Goal: Task Accomplishment & Management: Manage account settings

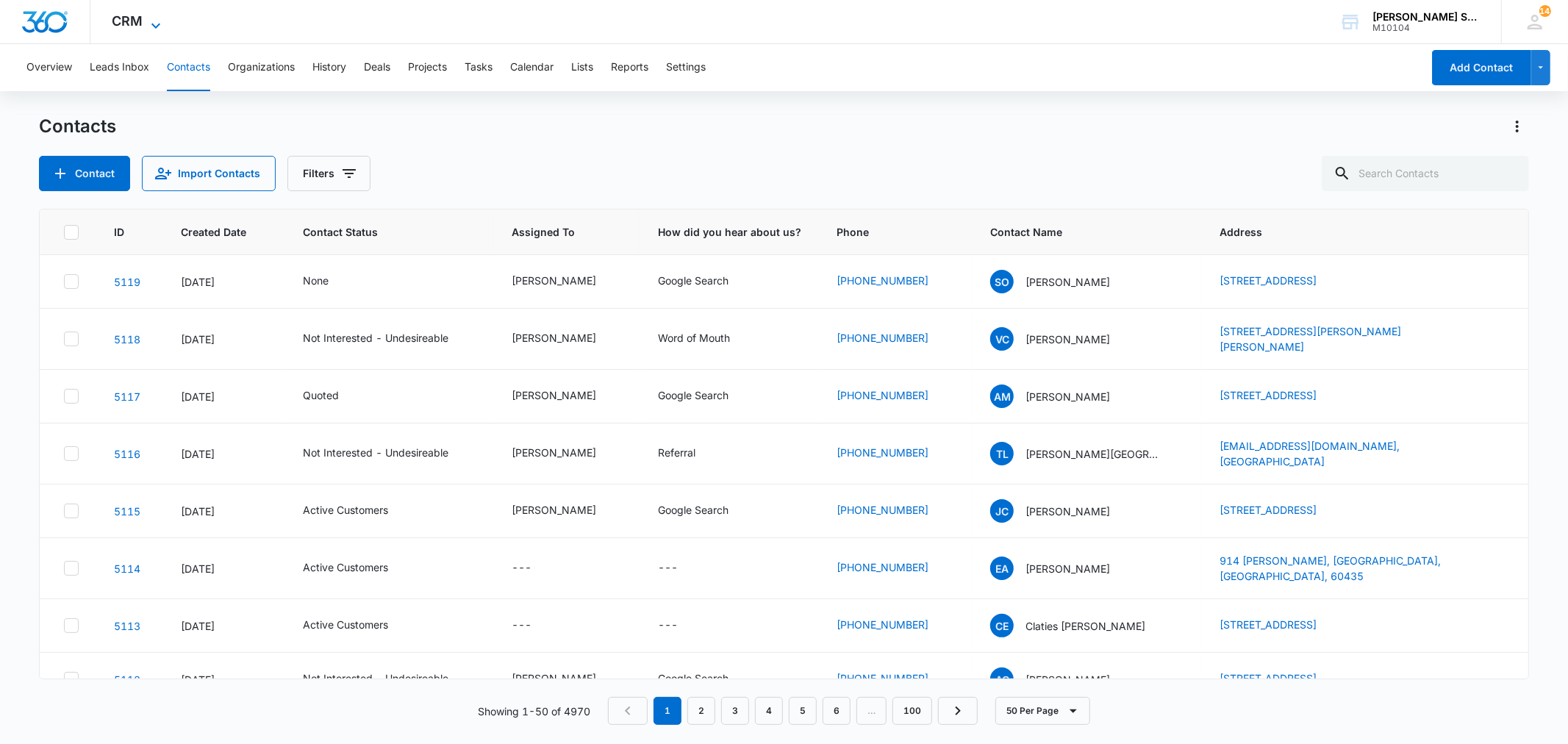
click at [137, 23] on span "CRM" at bounding box center [127, 21] width 30 height 16
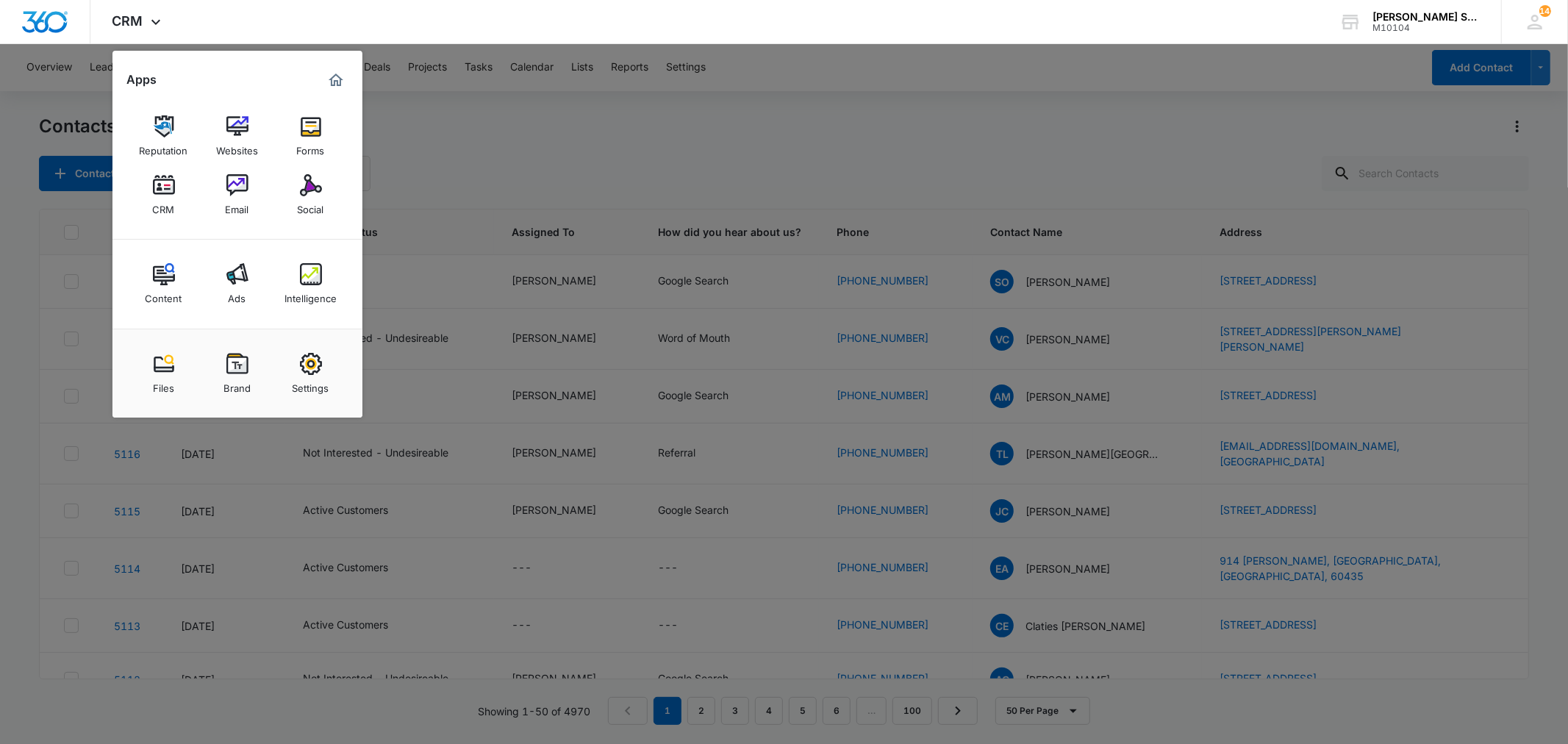
click at [309, 190] on img at bounding box center [311, 184] width 22 height 22
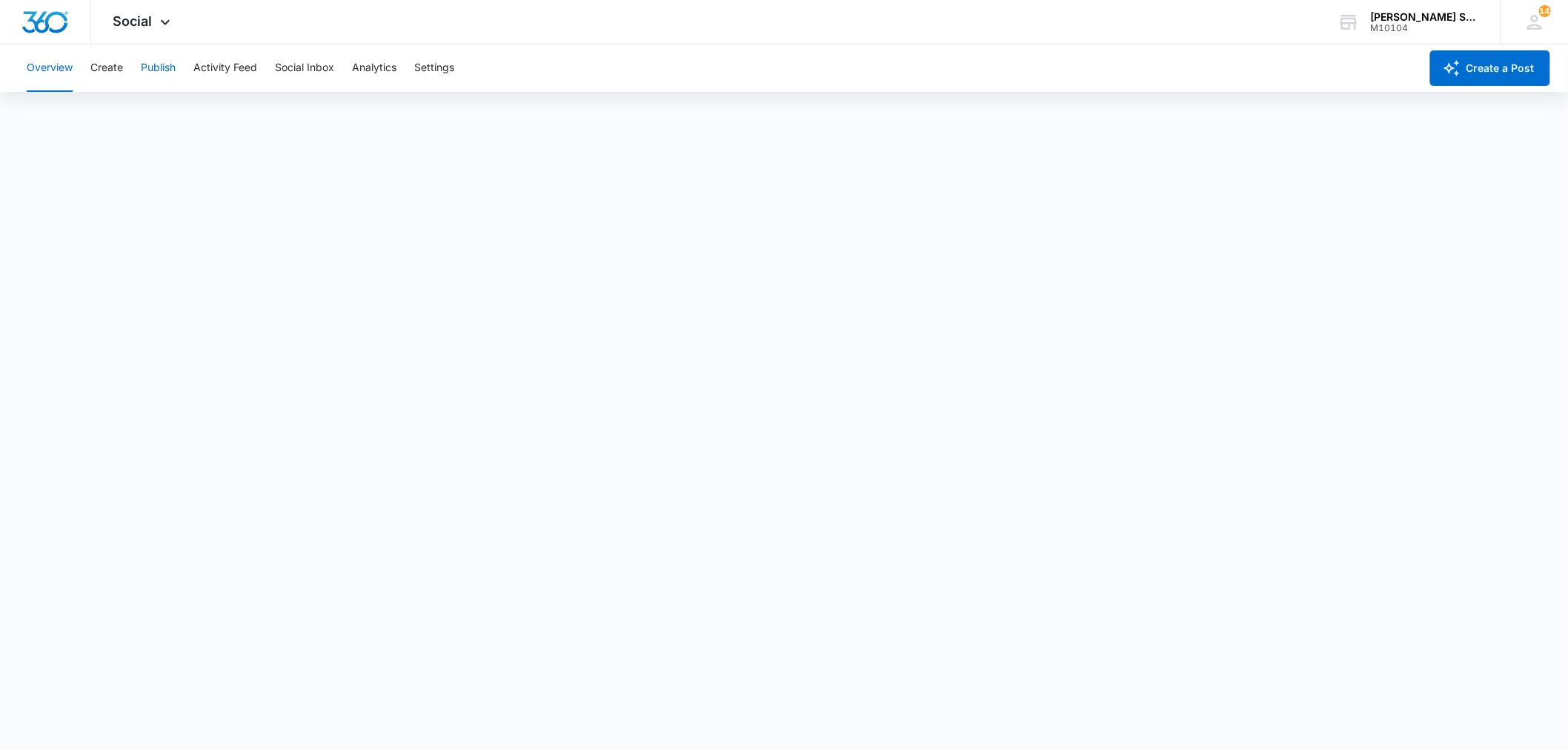
click at [142, 61] on button "Publish" at bounding box center [159, 68] width 35 height 47
click at [148, 21] on span "Social" at bounding box center [132, 21] width 39 height 16
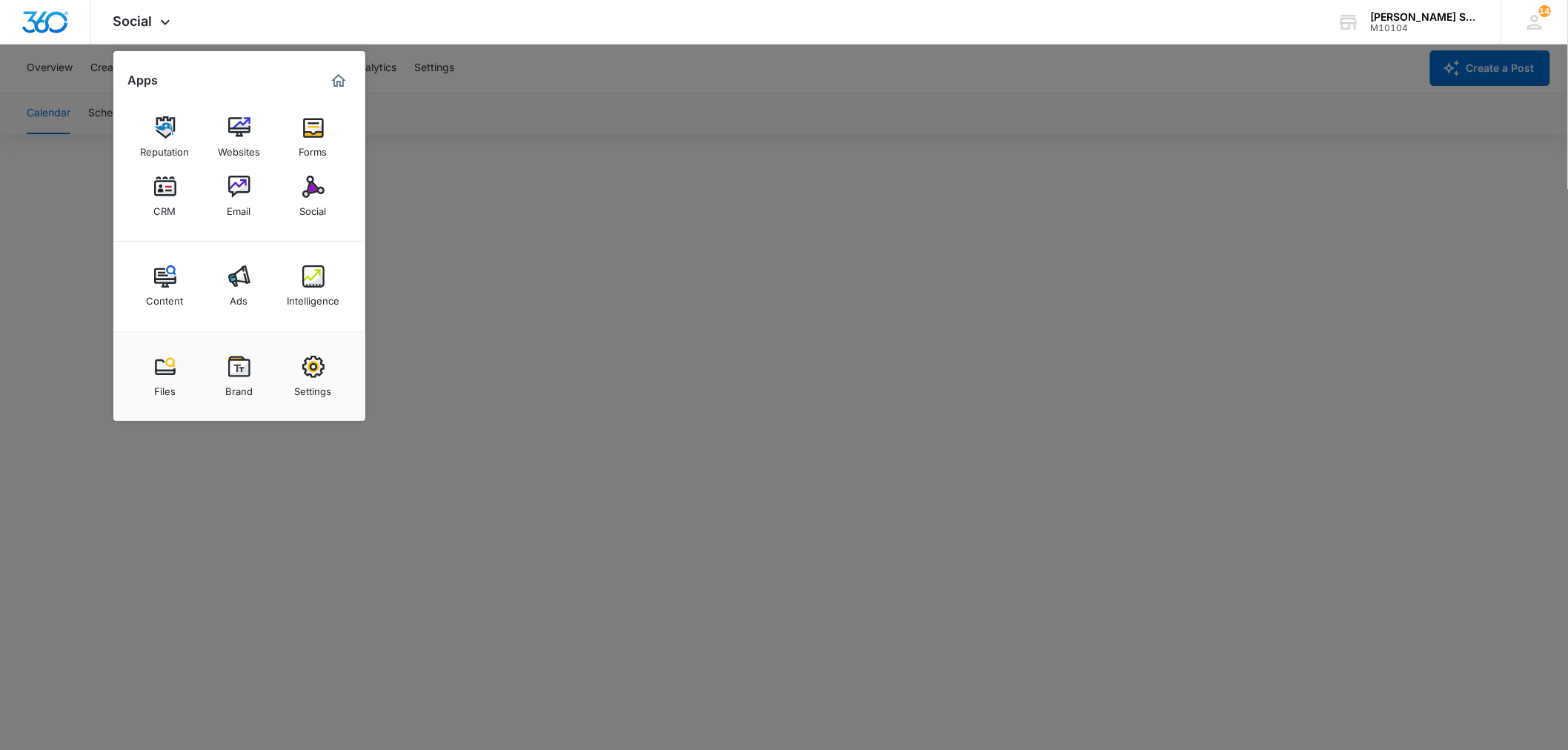
drag, startPoint x: 528, startPoint y: 128, endPoint x: 532, endPoint y: 118, distance: 10.8
click at [528, 128] on div at bounding box center [784, 375] width 1568 height 750
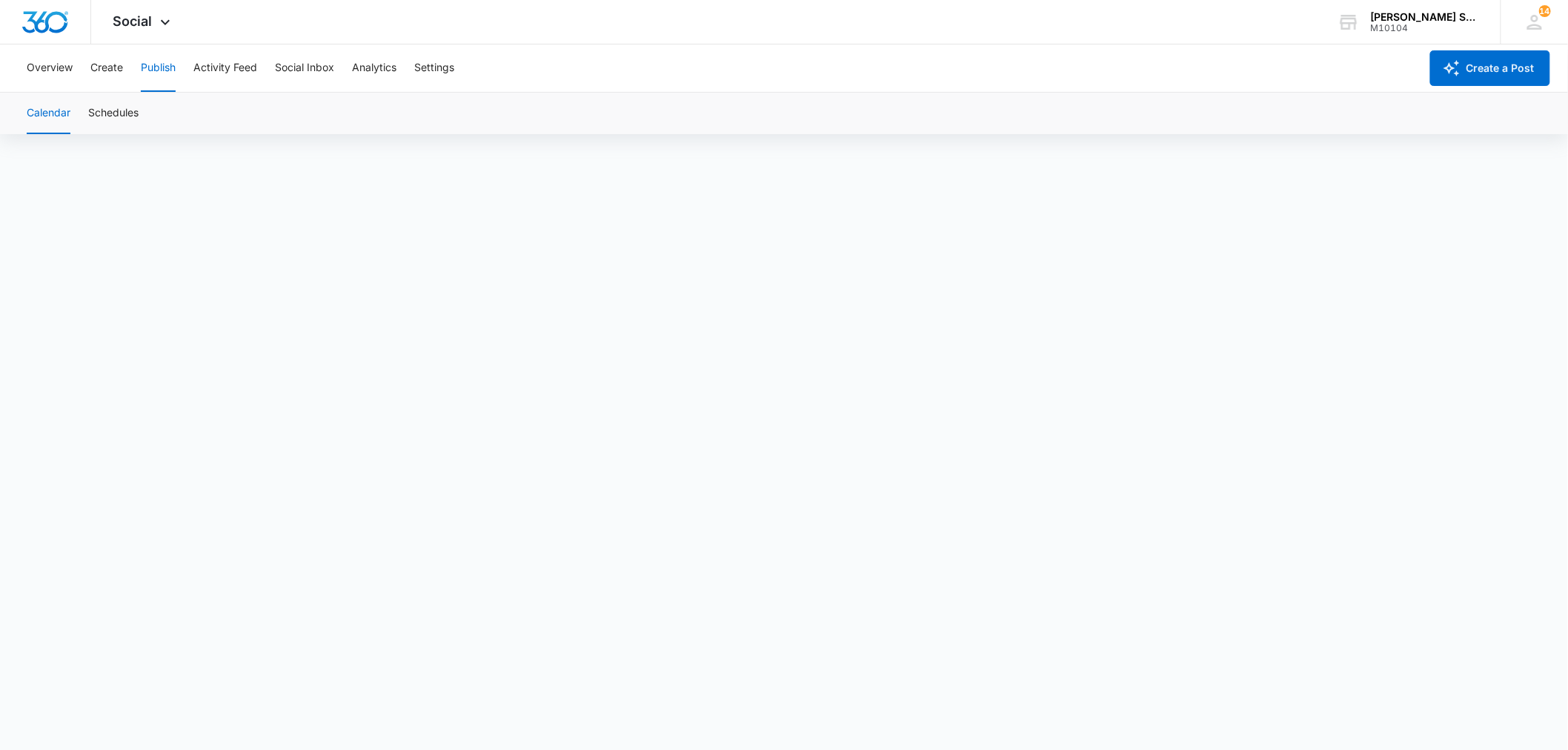
scroll to position [11, 0]
click at [123, 19] on span "Social" at bounding box center [132, 21] width 39 height 16
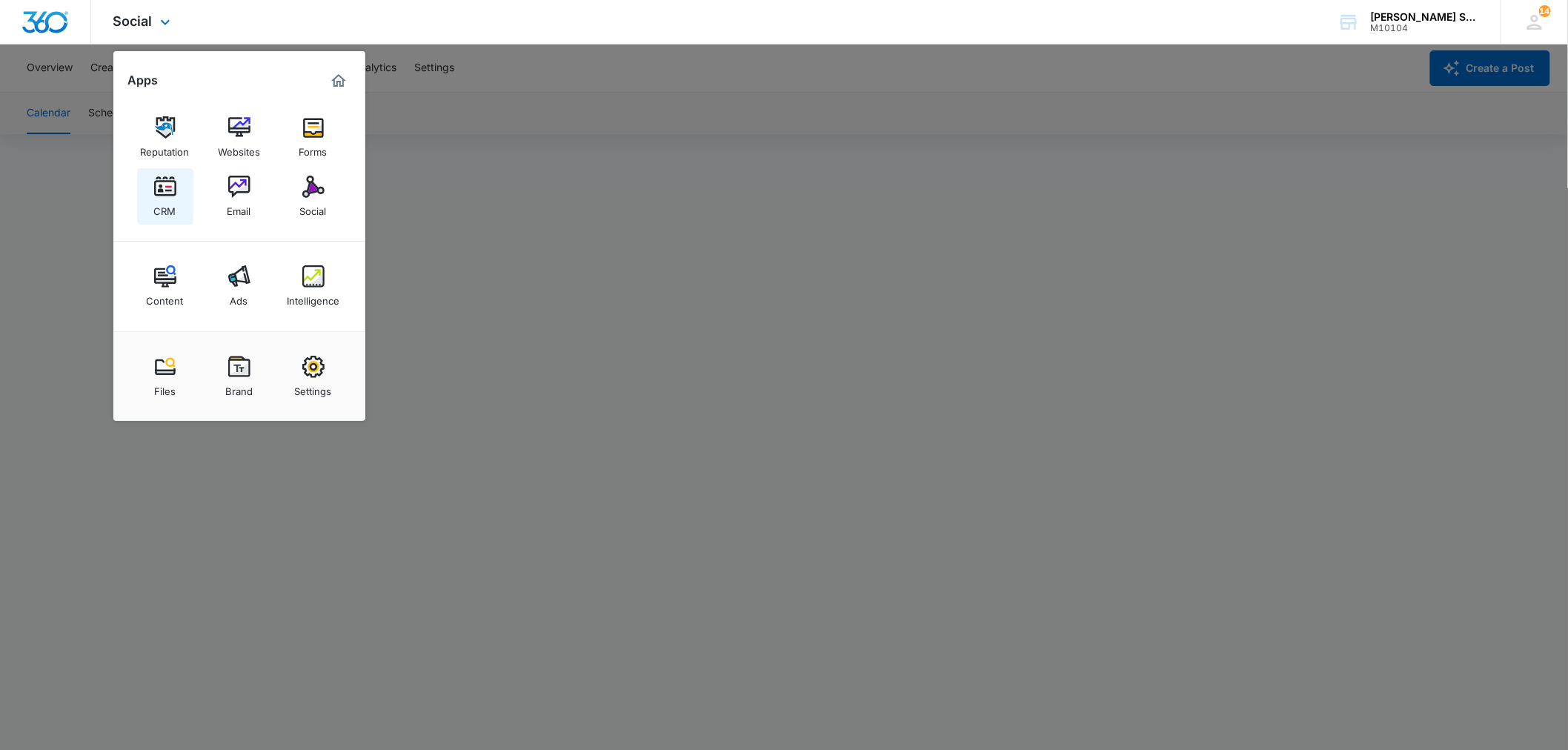
click at [166, 189] on img at bounding box center [165, 186] width 22 height 22
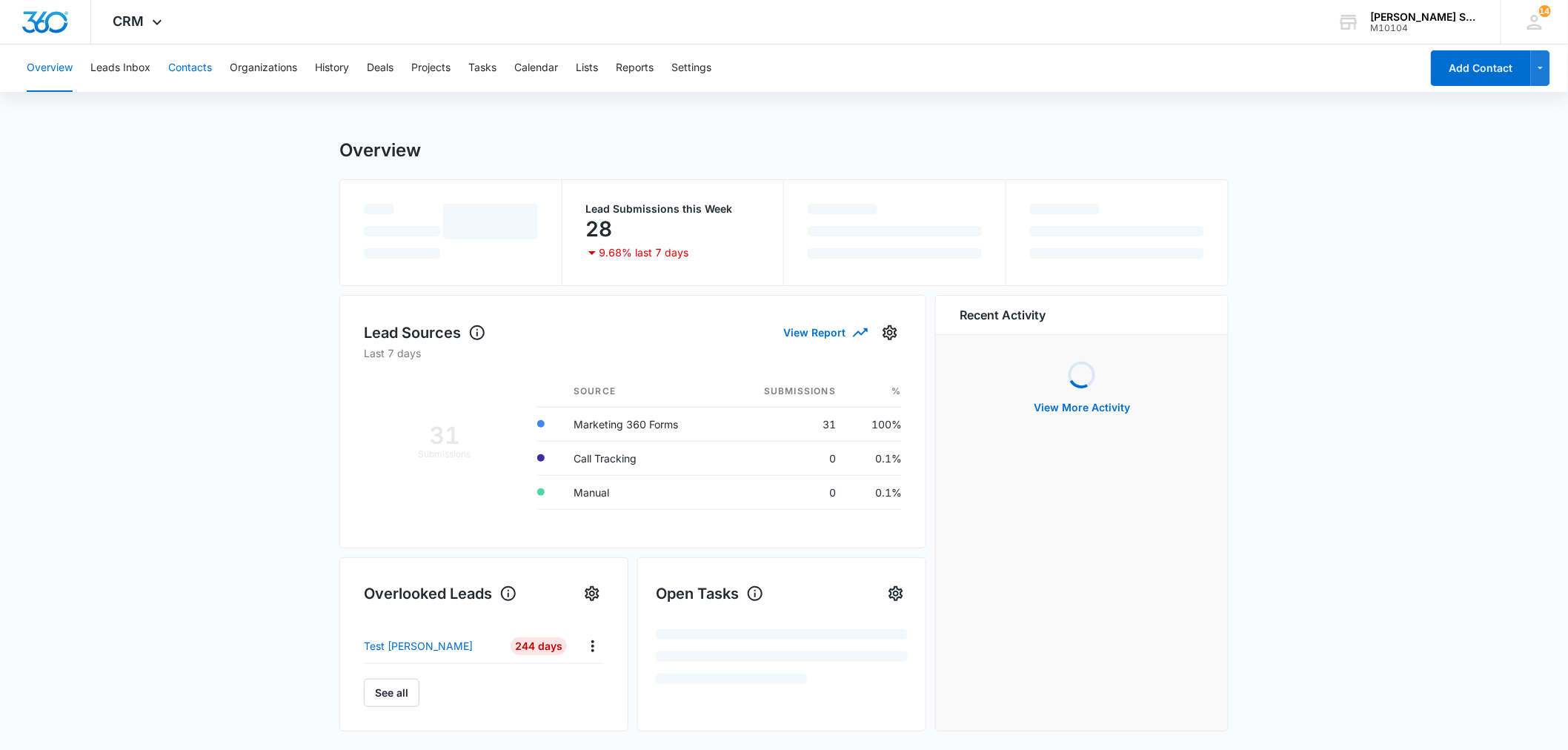
click at [193, 73] on button "Contacts" at bounding box center [190, 68] width 44 height 47
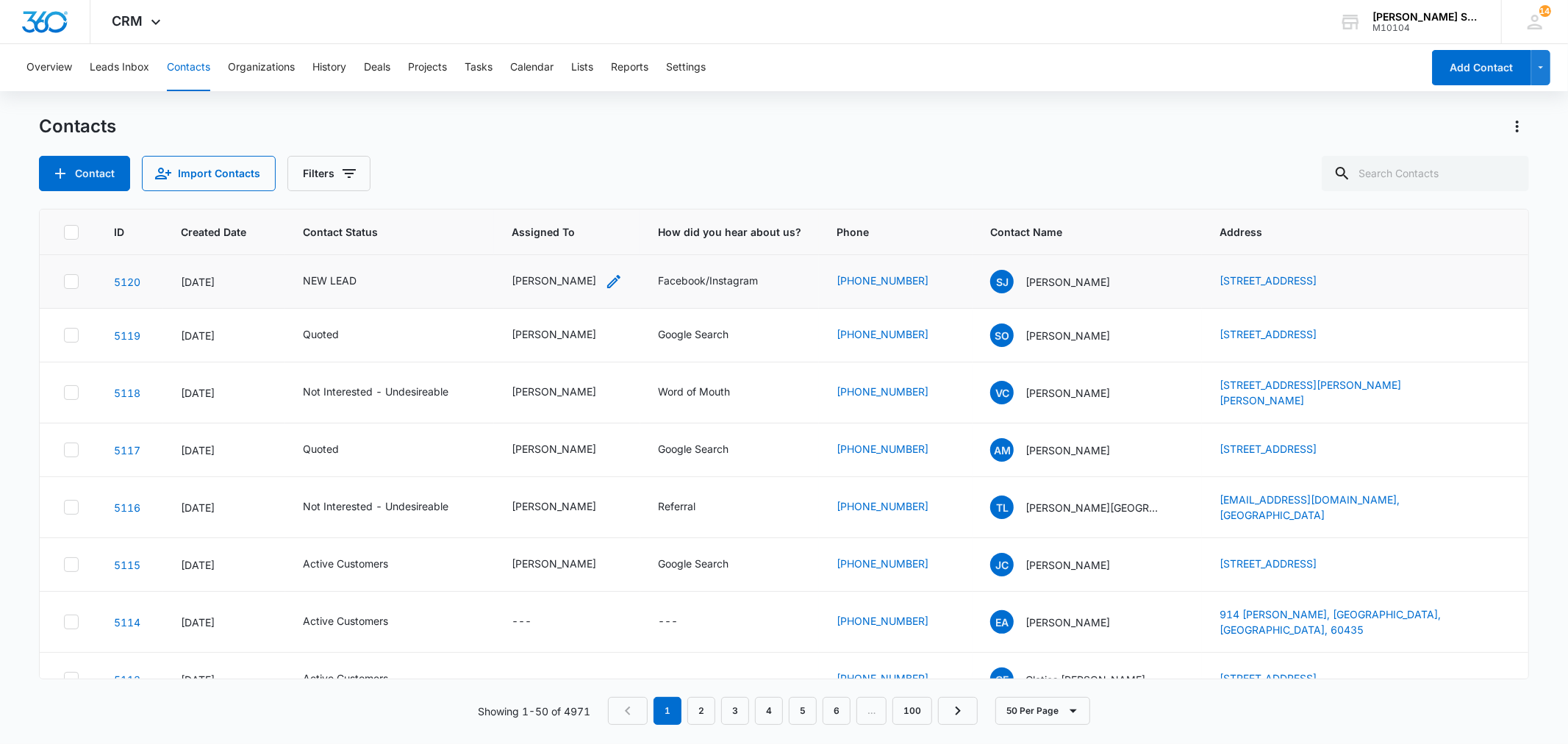
click at [531, 278] on div "[PERSON_NAME]" at bounding box center [553, 280] width 84 height 16
click at [586, 187] on icon "Remove Kenneth Florman" at bounding box center [581, 185] width 10 height 11
type input "ji"
click at [533, 245] on div "[PERSON_NAME]" at bounding box center [515, 238] width 70 height 27
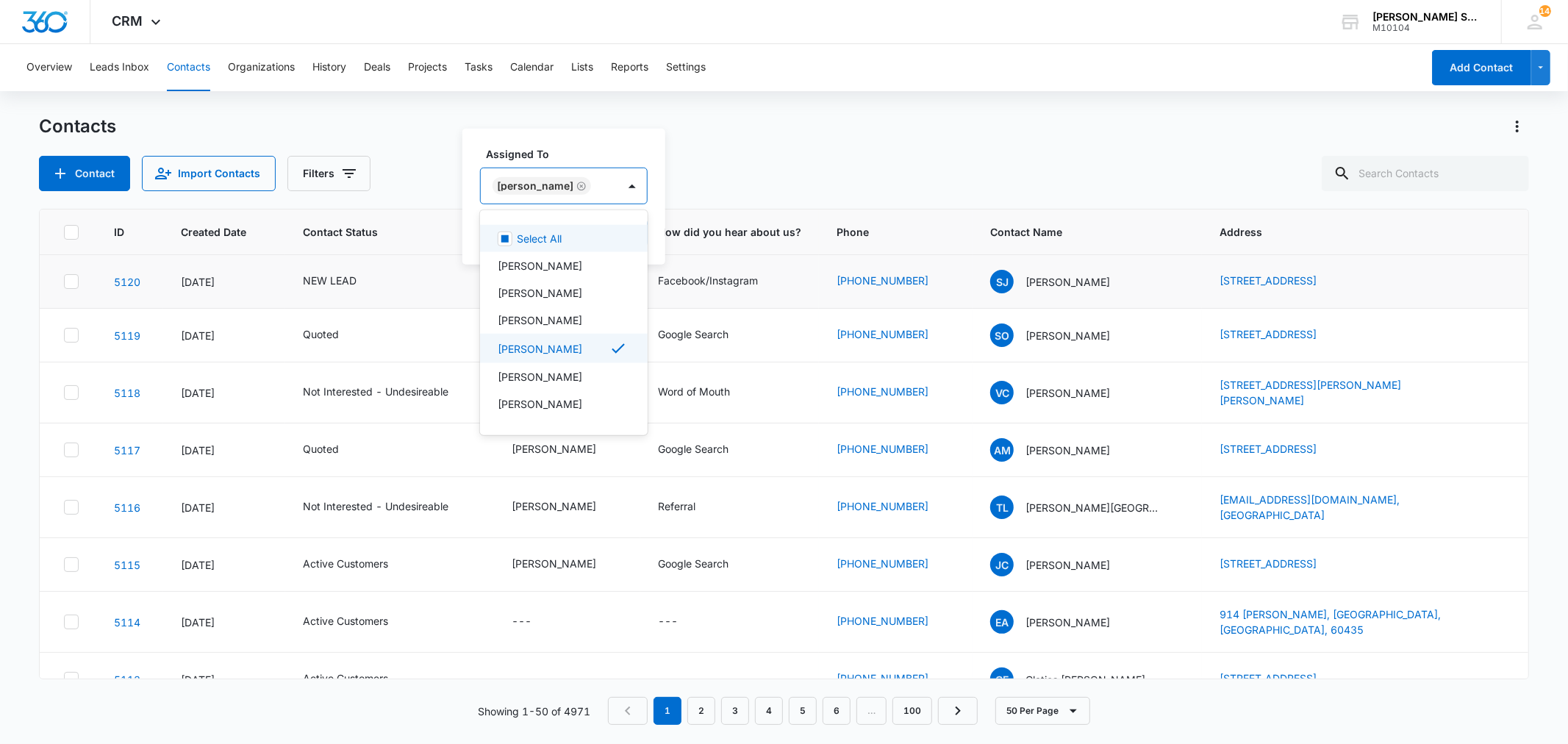
click at [644, 218] on div "Assigned To option Jim McDevitt, selected. 12 results available. Use Up and Dow…" at bounding box center [564, 197] width 203 height 136
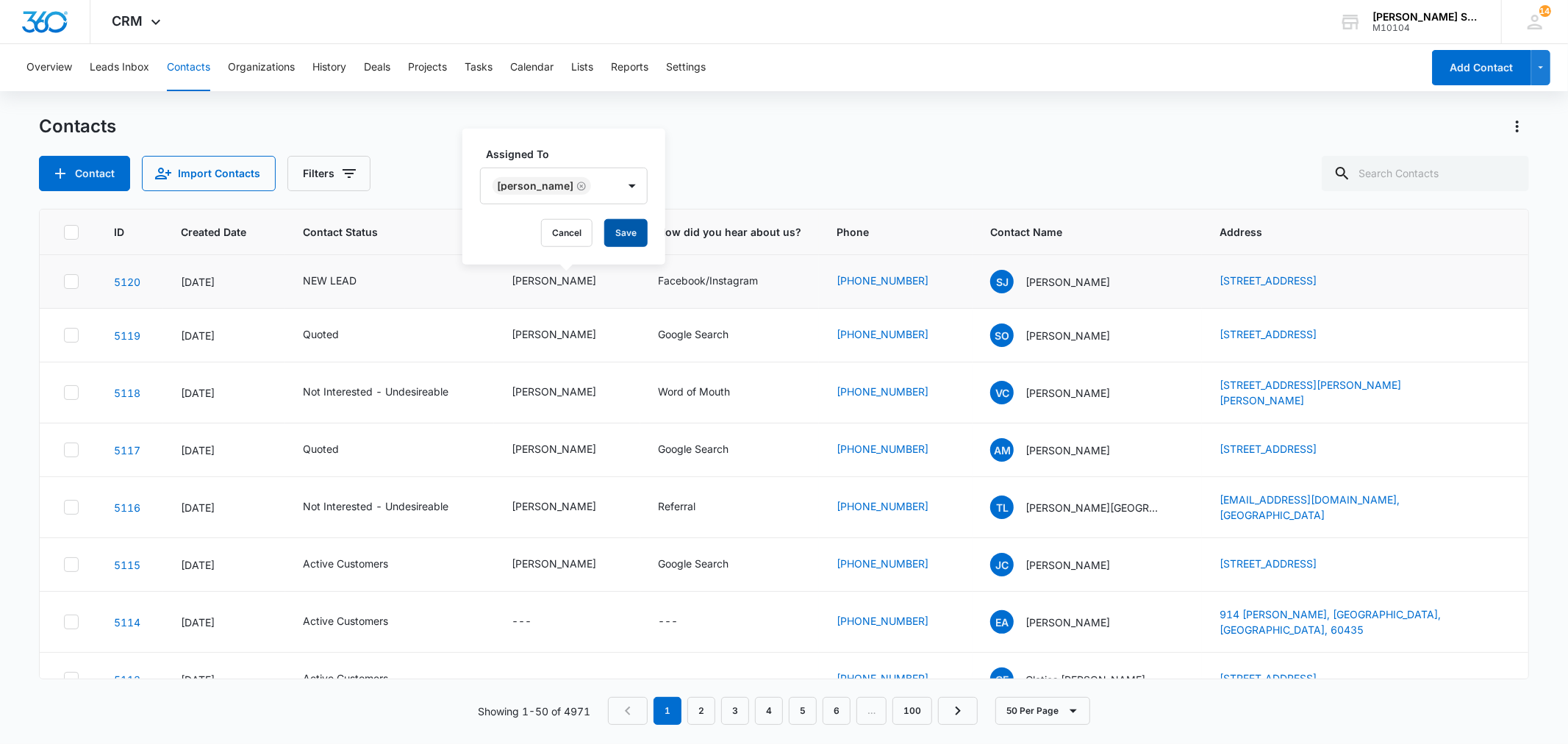
click at [621, 221] on button "Save" at bounding box center [627, 233] width 44 height 28
click at [348, 282] on div "NEW LEAD" at bounding box center [330, 280] width 54 height 16
click at [344, 181] on icon "Remove NEW LEAD" at bounding box center [345, 185] width 10 height 11
click at [384, 223] on button "Save" at bounding box center [389, 233] width 44 height 28
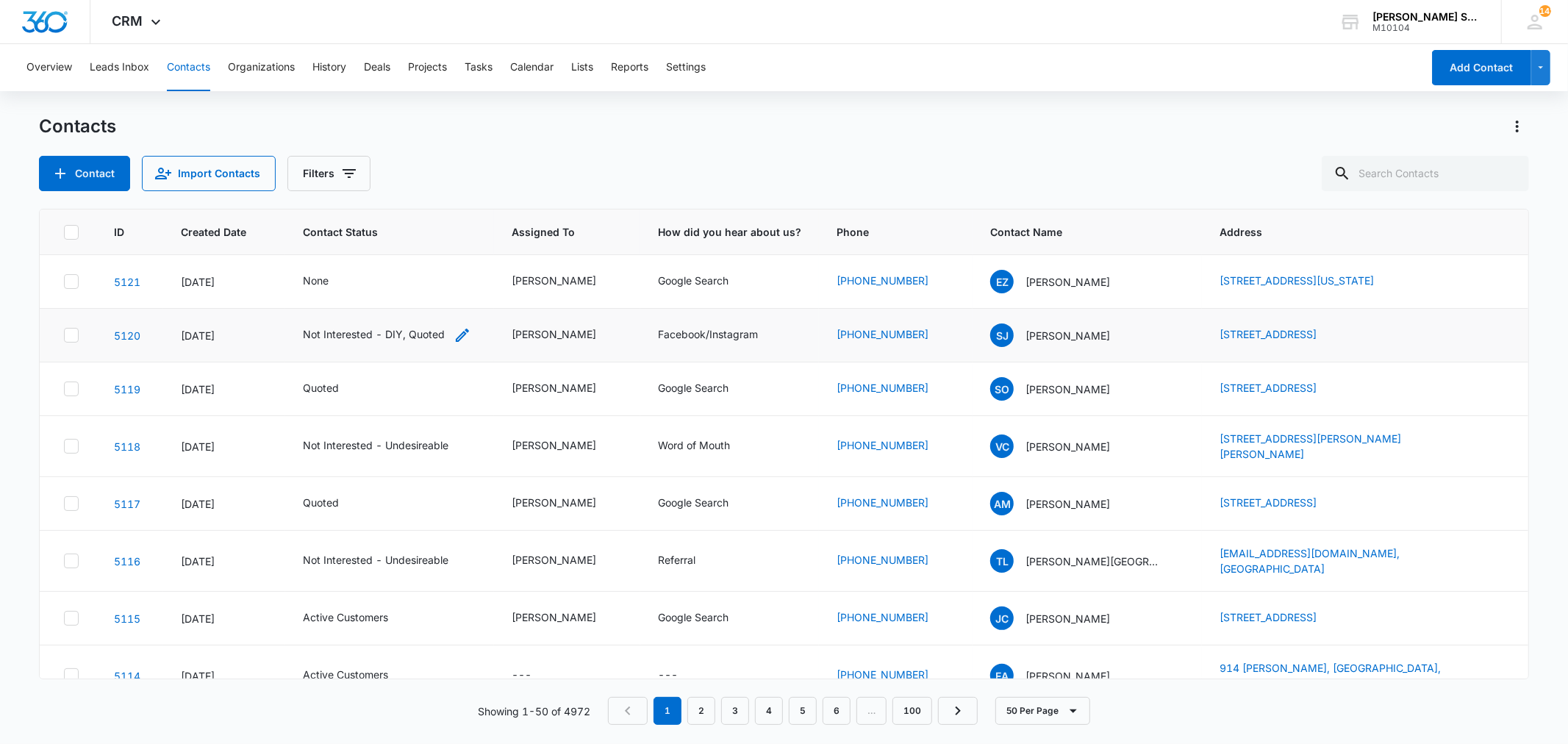
click at [429, 342] on div "Not Interested - DIY, Quoted" at bounding box center [373, 334] width 142 height 16
click at [385, 259] on icon "Remove Not Interested - DIY" at bounding box center [391, 259] width 10 height 11
click at [369, 301] on button "Save" at bounding box center [372, 294] width 44 height 28
